Goal: Task Accomplishment & Management: Use online tool/utility

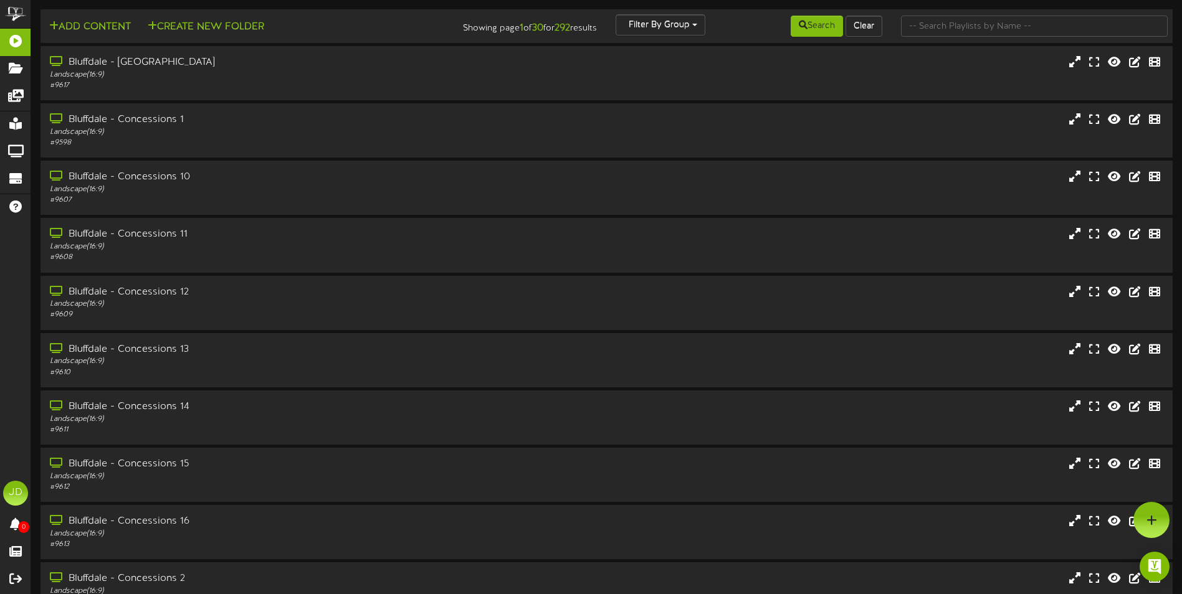
click at [945, 13] on td "Add Content Create New Folder Showing page 1 of 30 for 292 results Filter By Gr…" at bounding box center [607, 26] width 1132 height 34
click at [947, 26] on input "text" at bounding box center [1034, 26] width 267 height 21
type input "surprise"
click at [831, 26] on button "Search" at bounding box center [817, 26] width 52 height 21
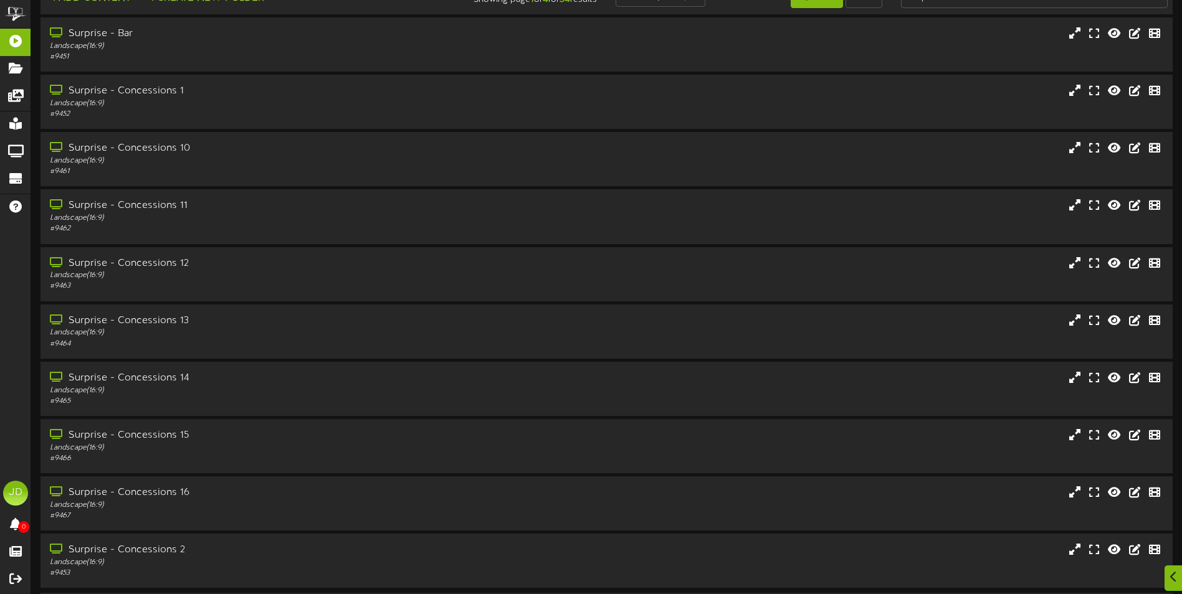
scroll to position [74, 0]
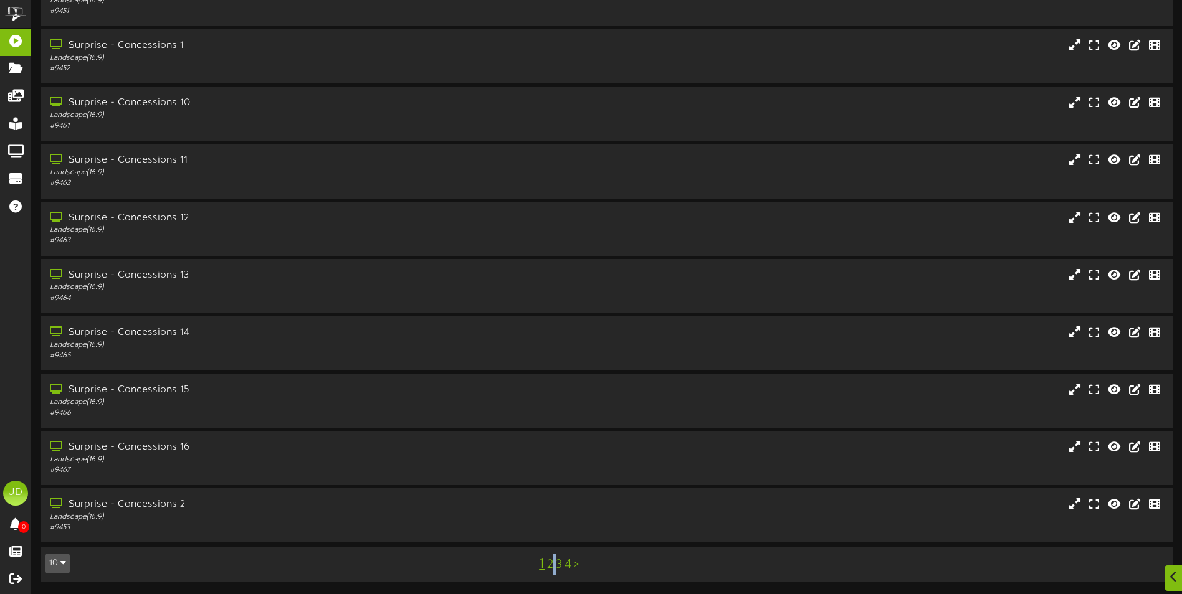
click at [555, 566] on div "1 2 3 4 >" at bounding box center [558, 565] width 285 height 24
click at [556, 566] on link "3" at bounding box center [559, 565] width 6 height 14
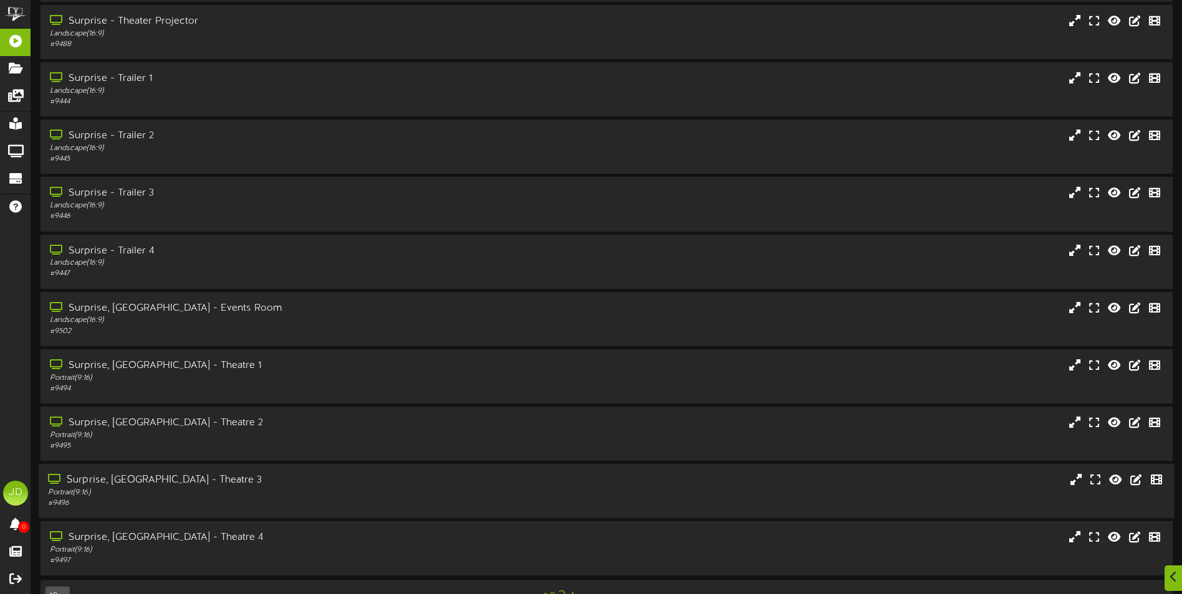
scroll to position [74, 0]
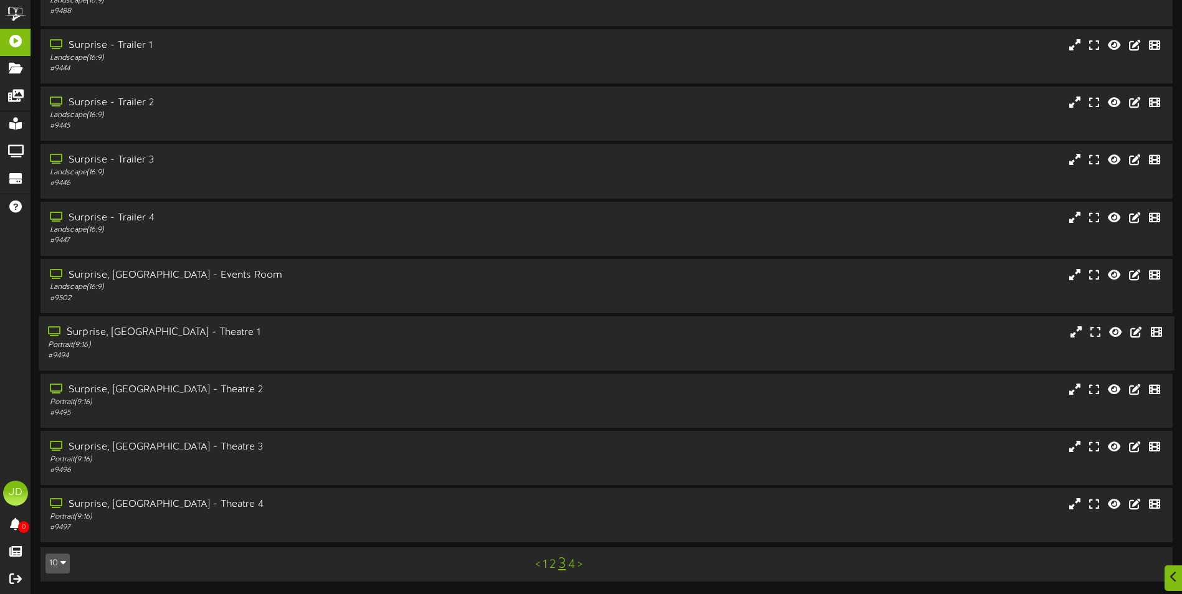
click at [294, 344] on div "Portrait ( 9:16 )" at bounding box center [275, 345] width 454 height 11
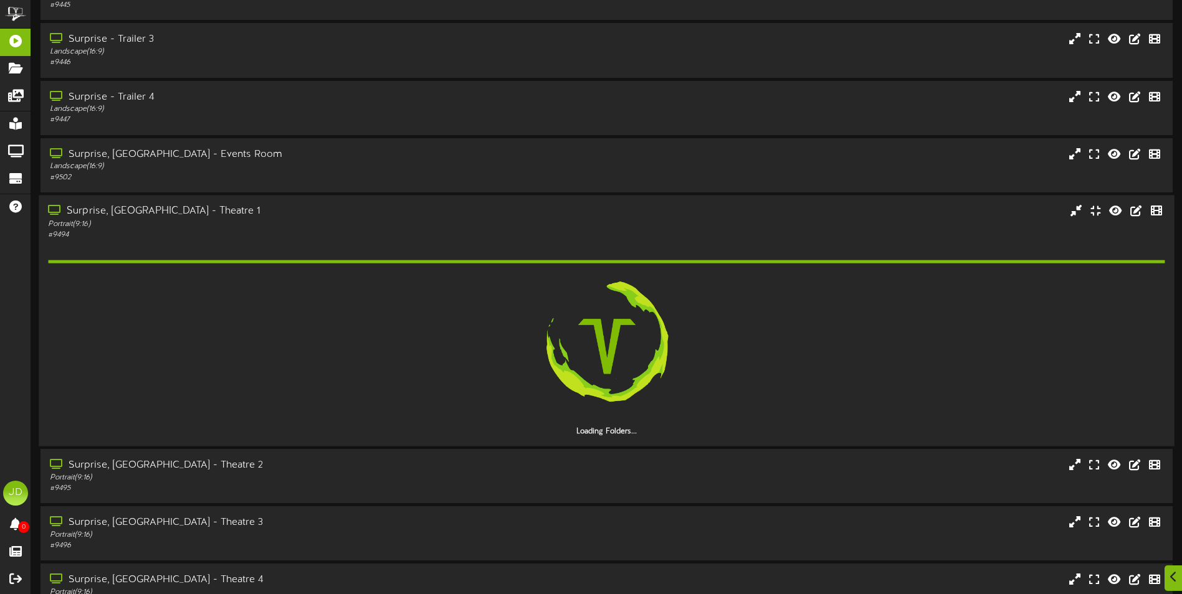
scroll to position [199, 0]
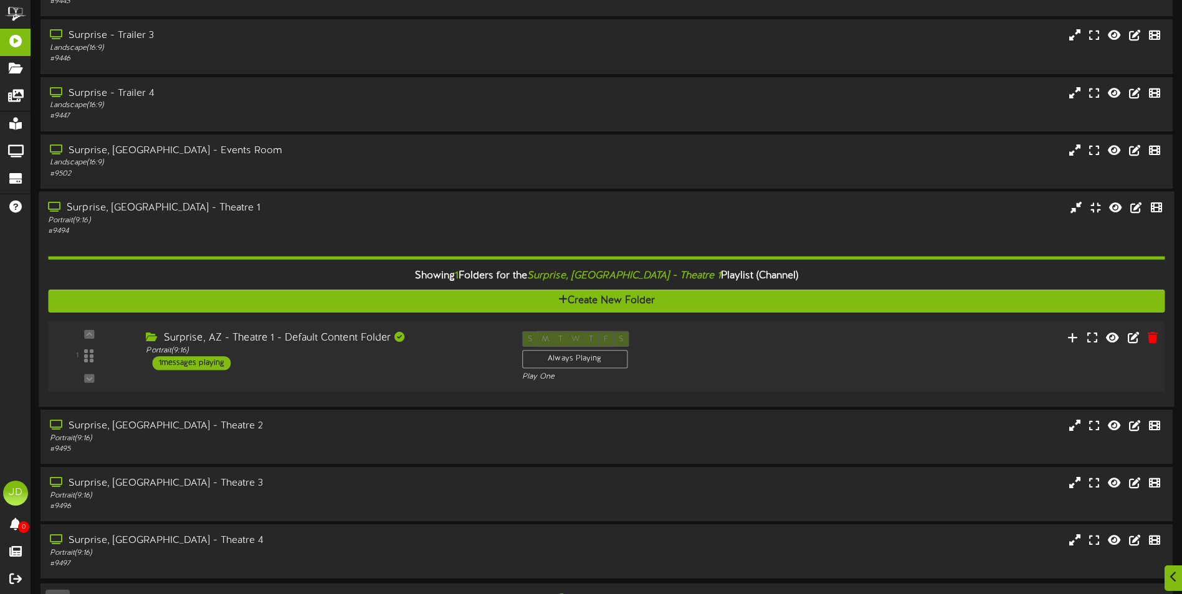
click at [429, 369] on div "Surprise, AZ - Theatre 1 - Default Content Folder Portrait ( 9:16 ) 1 messages …" at bounding box center [324, 350] width 376 height 39
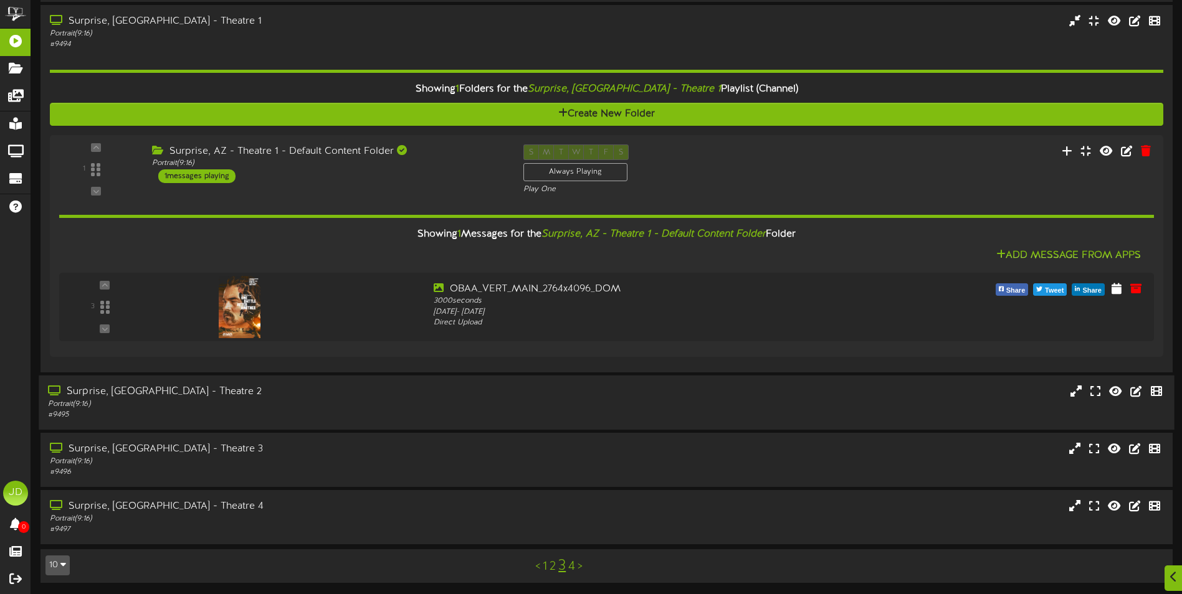
click at [435, 399] on div "Portrait ( 9:16 )" at bounding box center [275, 404] width 454 height 11
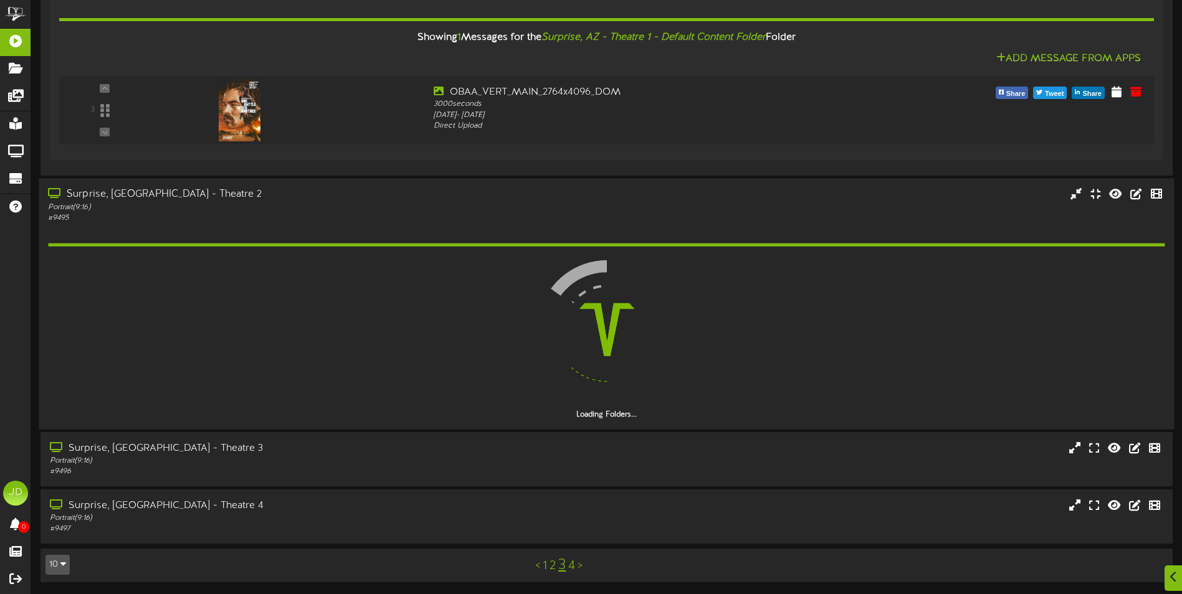
scroll to position [583, 0]
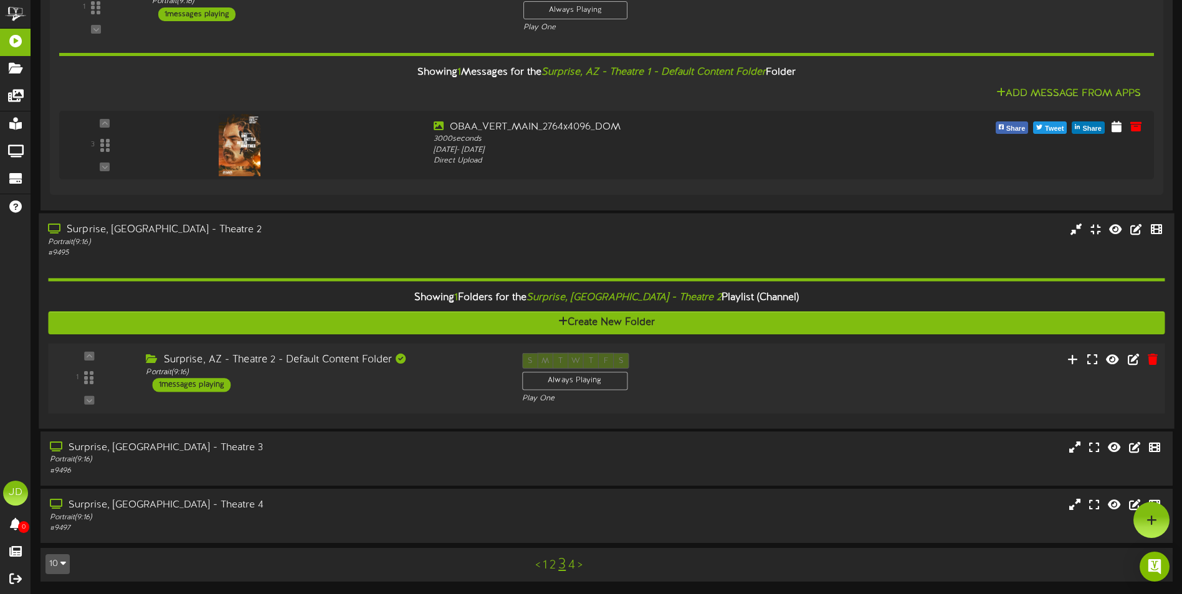
click at [479, 389] on div "Surprise, AZ - Theatre 2 - Default Content Folder Portrait ( 9:16 ) 1 messages …" at bounding box center [324, 372] width 376 height 39
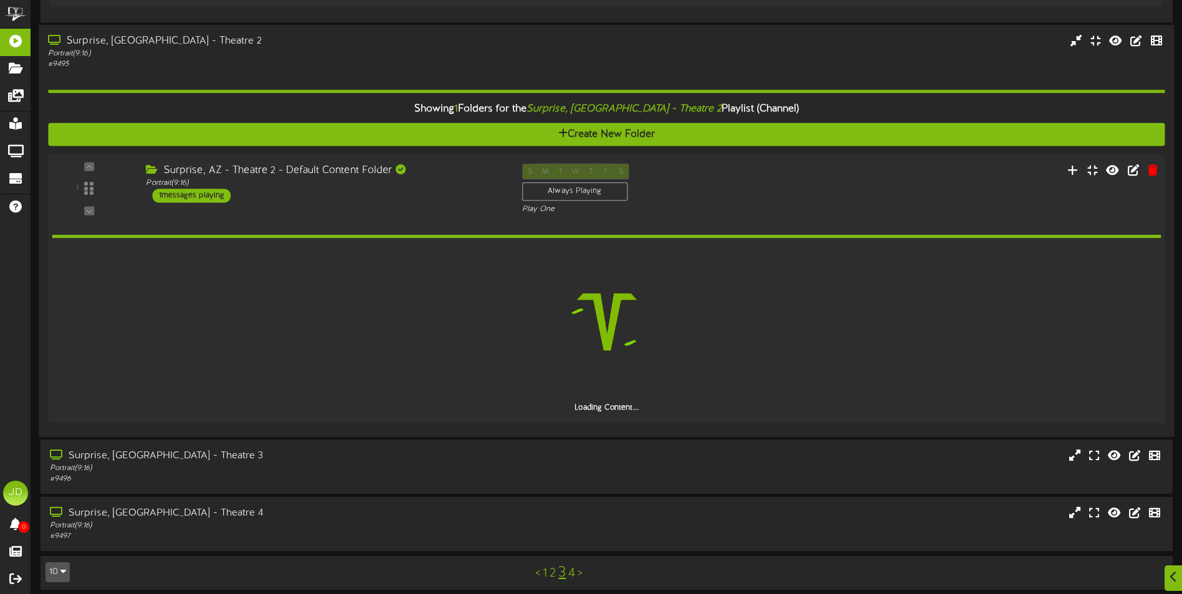
scroll to position [700, 0]
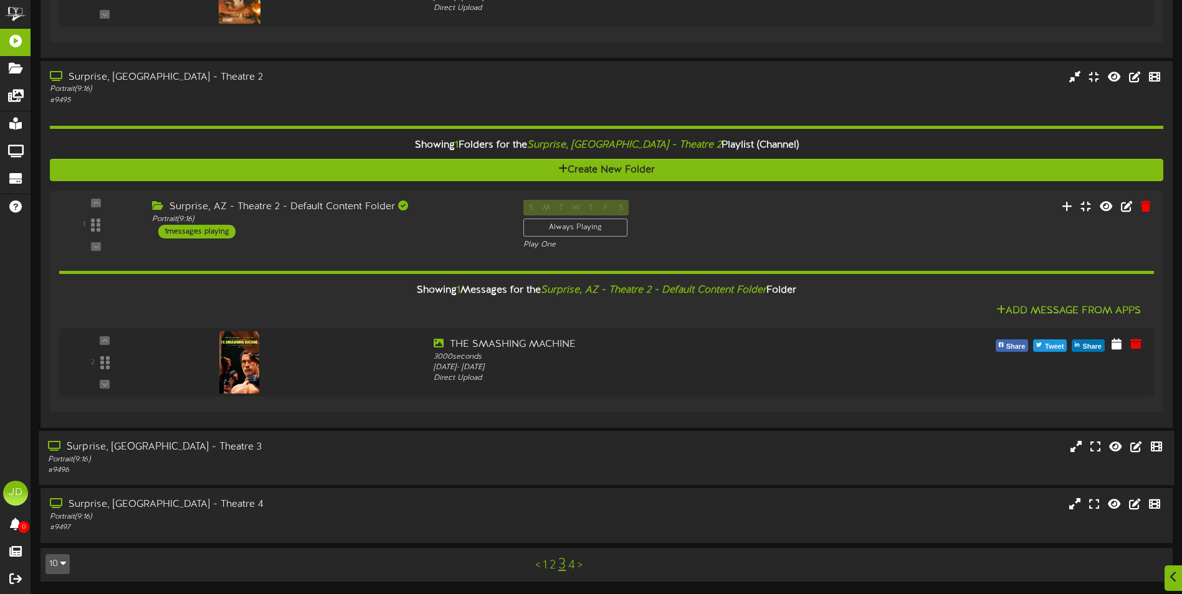
click at [388, 447] on div "Surprise, [GEOGRAPHIC_DATA] - Theatre 3" at bounding box center [275, 448] width 454 height 14
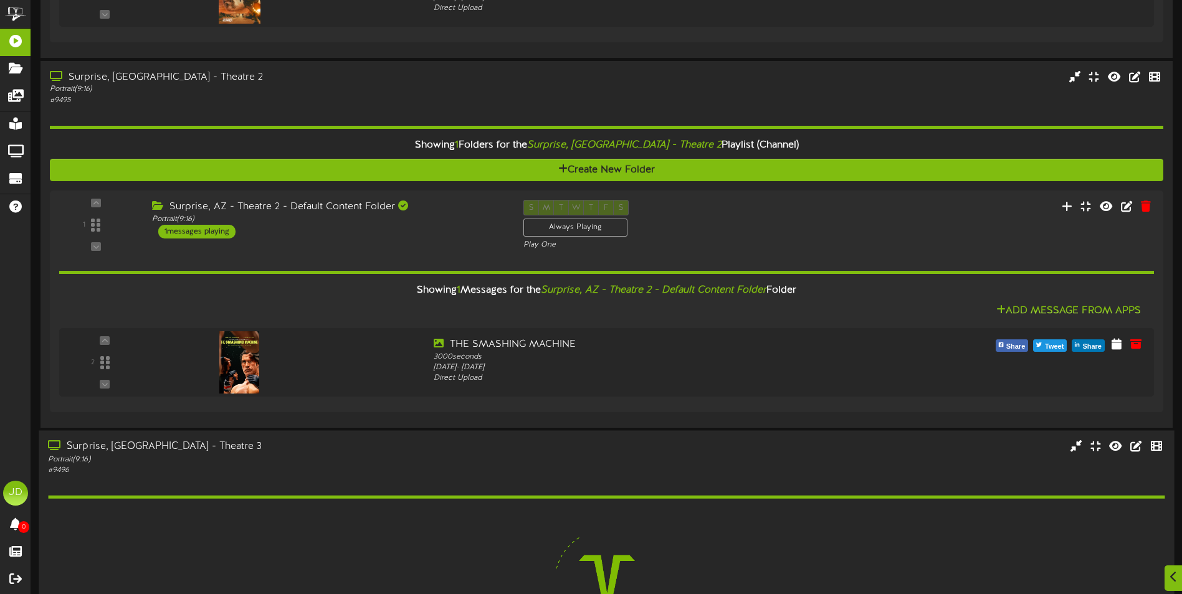
scroll to position [897, 0]
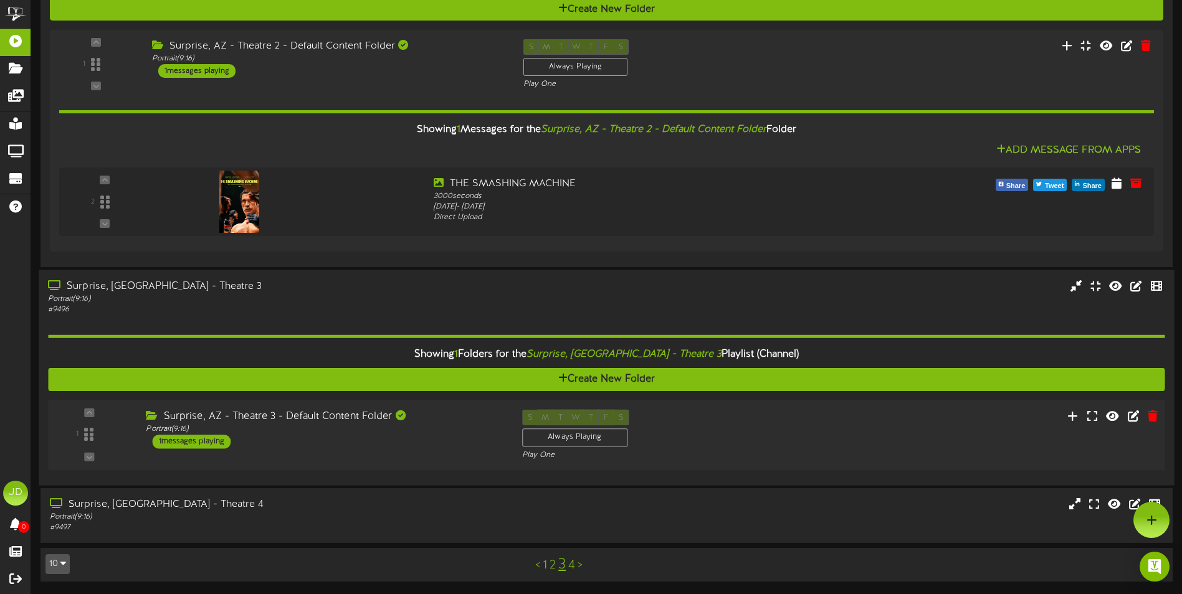
click at [384, 441] on div "Surprise, AZ - Theatre 3 - Default Content Folder Portrait ( 9:16 ) 1 messages …" at bounding box center [324, 429] width 376 height 39
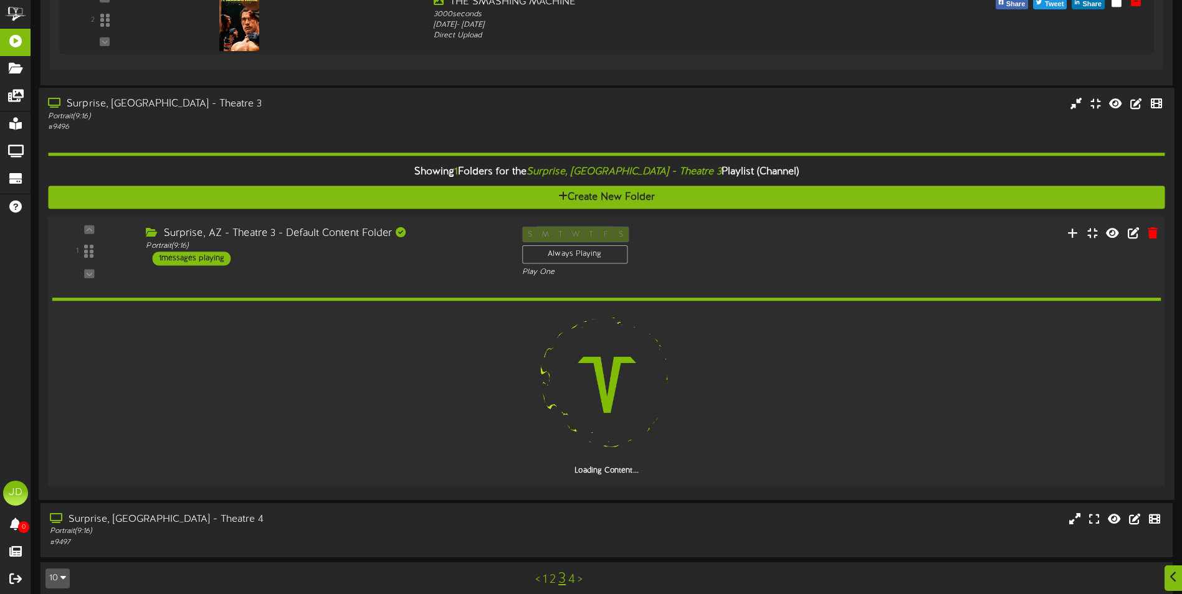
scroll to position [1014, 0]
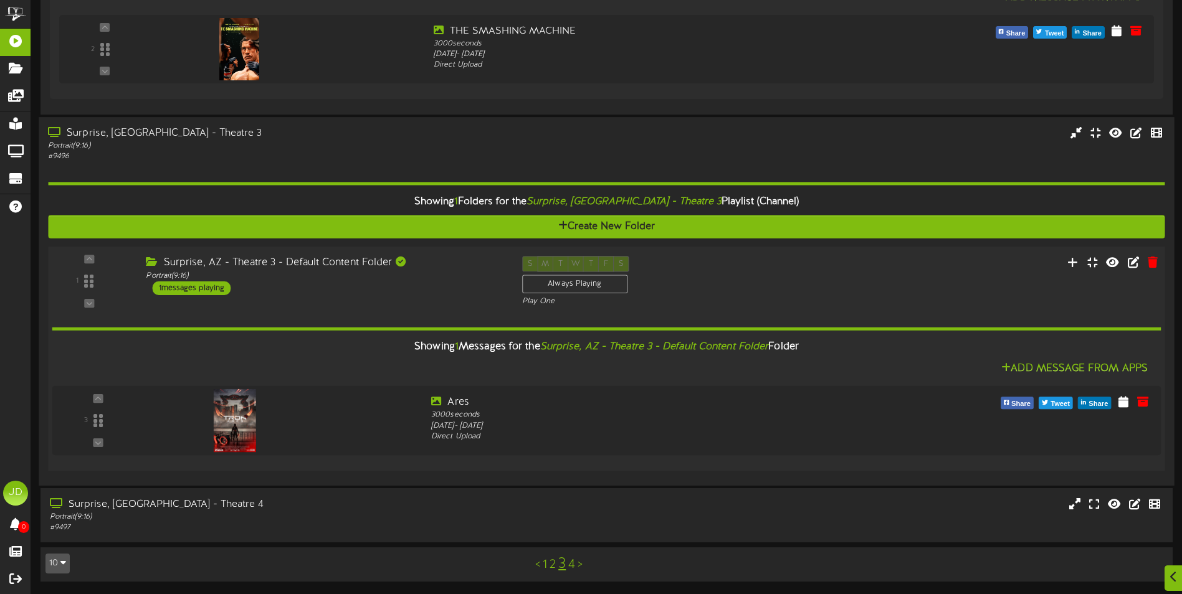
click at [469, 497] on div "Surprise, [GEOGRAPHIC_DATA] - Theatre 4 Portrait ( 9:16 ) # 9497" at bounding box center [607, 516] width 1132 height 54
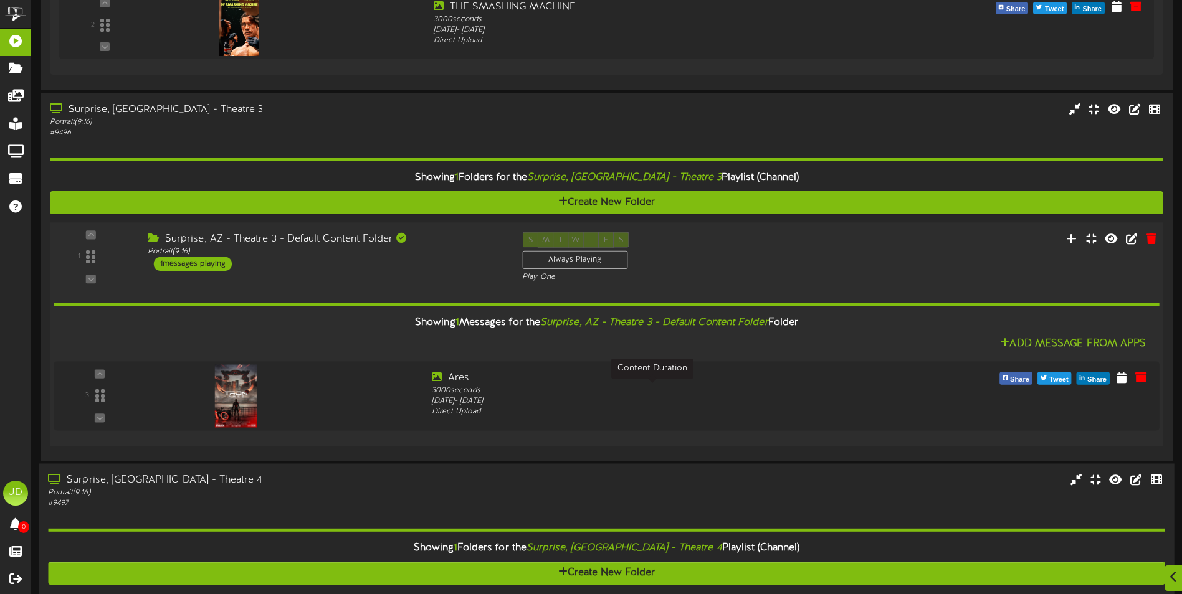
scroll to position [1174, 0]
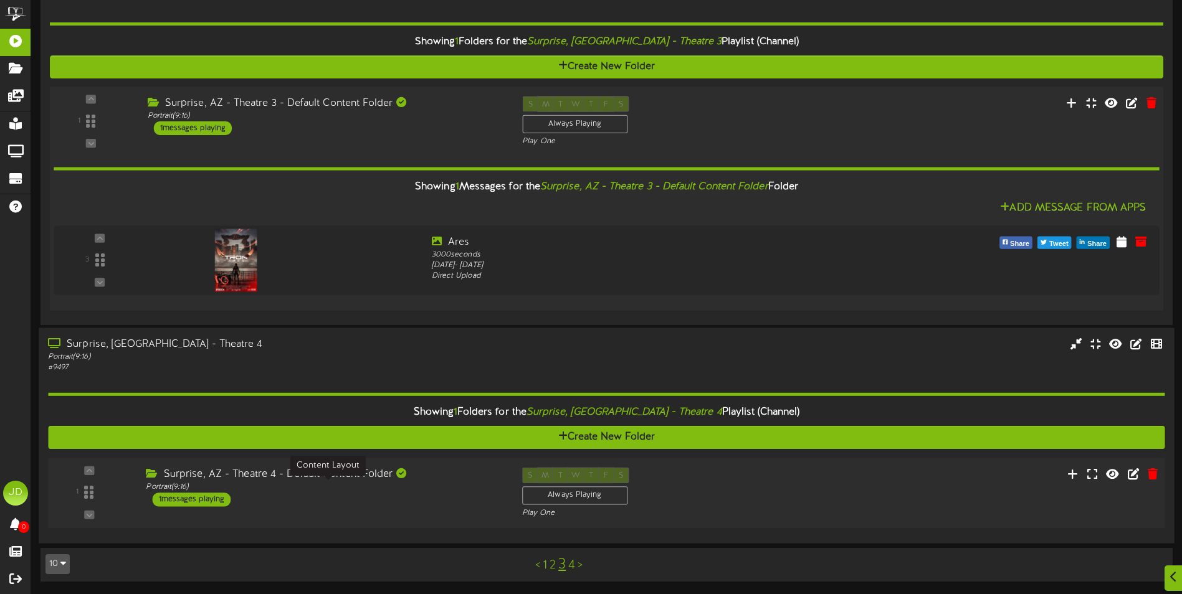
click at [444, 493] on div "Surprise, AZ - Theatre 4 - Default Content Folder Portrait ( 9:16 ) 1 messages …" at bounding box center [324, 487] width 376 height 39
